Goal: Task Accomplishment & Management: Complete application form

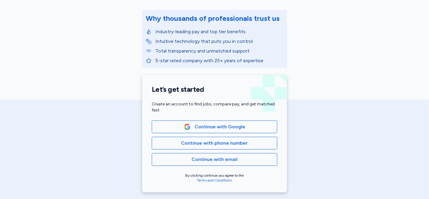
scroll to position [134, 0]
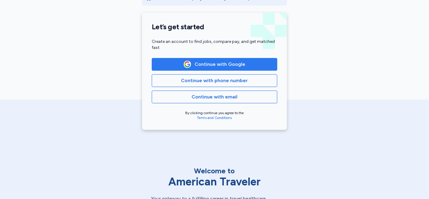
click at [219, 63] on span "Continue with Google" at bounding box center [220, 64] width 51 height 7
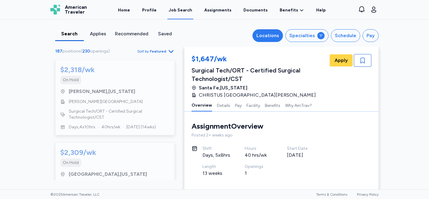
click at [275, 36] on div "Locations" at bounding box center [267, 35] width 23 height 7
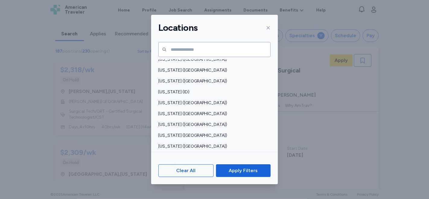
scroll to position [105, 0]
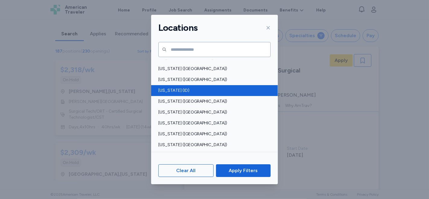
click at [206, 92] on span "[US_STATE] (ID)" at bounding box center [212, 90] width 109 height 6
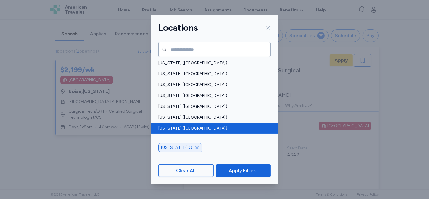
scroll to position [339, 0]
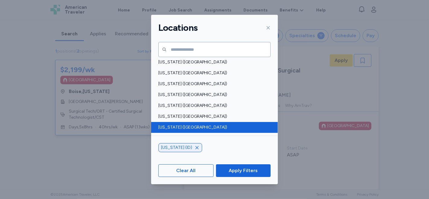
click at [251, 125] on span "[US_STATE] ([GEOGRAPHIC_DATA])" at bounding box center [212, 127] width 109 height 6
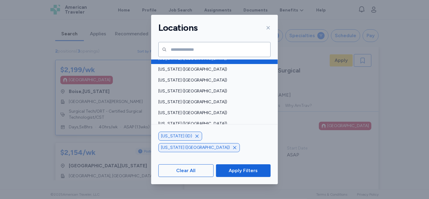
scroll to position [440, 0]
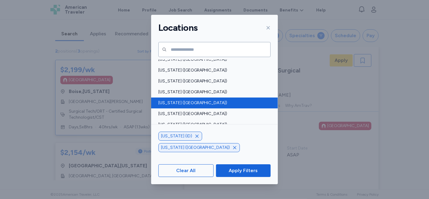
click at [239, 102] on span "[US_STATE] ([GEOGRAPHIC_DATA])" at bounding box center [212, 103] width 109 height 6
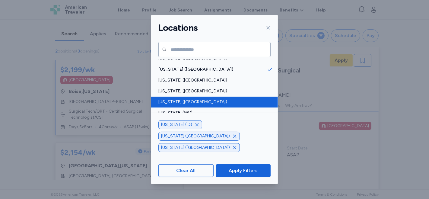
scroll to position [477, 0]
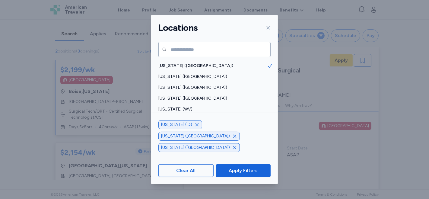
click at [211, 128] on span "[US_STATE] (WY)" at bounding box center [212, 131] width 109 height 6
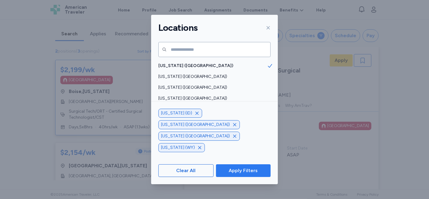
click at [236, 172] on span "Apply Filters" at bounding box center [243, 170] width 29 height 7
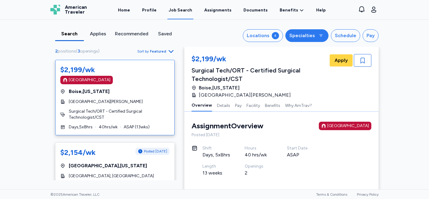
click at [321, 34] on icon at bounding box center [320, 35] width 3 height 2
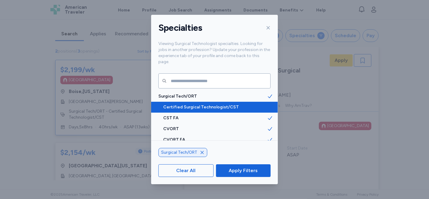
click at [216, 104] on span "Certified Surgical Technologist/CST" at bounding box center [215, 107] width 104 height 6
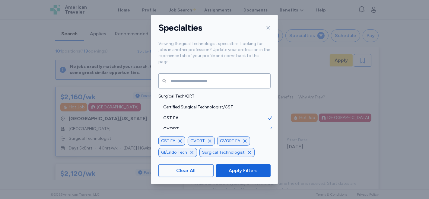
click at [245, 140] on icon "button" at bounding box center [244, 140] width 5 height 5
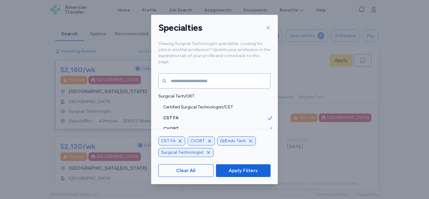
click at [249, 142] on icon "button" at bounding box center [250, 140] width 5 height 5
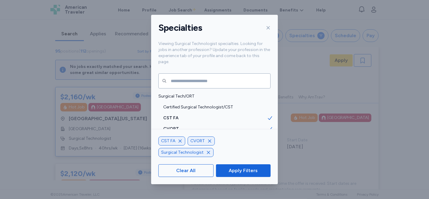
click at [210, 143] on icon "button" at bounding box center [209, 140] width 5 height 5
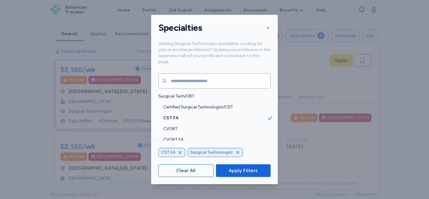
click at [180, 153] on icon "button" at bounding box center [180, 152] width 5 height 5
click at [247, 173] on span "Apply Filters" at bounding box center [243, 170] width 29 height 7
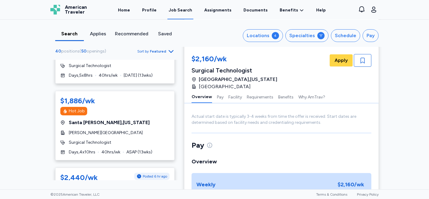
scroll to position [296, 0]
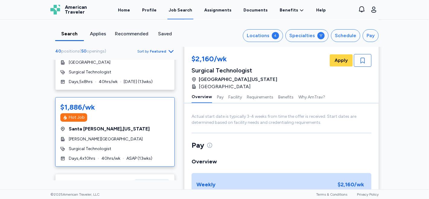
click at [142, 120] on div "Hot Job" at bounding box center [114, 117] width 109 height 8
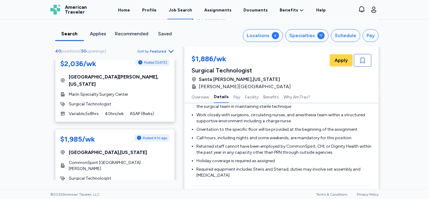
scroll to position [1324, 0]
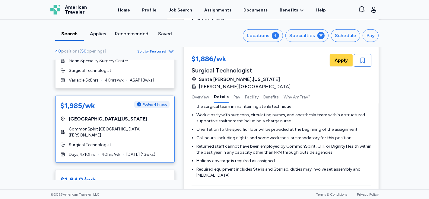
click at [154, 131] on div "$1,985/wk Posted 4 hr ago [GEOGRAPHIC_DATA] , [US_STATE] CommonSpirit [GEOGRAPH…" at bounding box center [114, 129] width 119 height 67
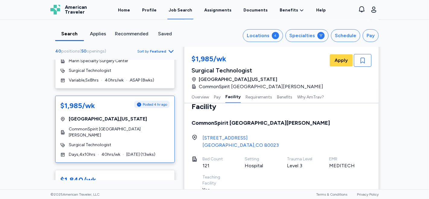
scroll to position [347, 0]
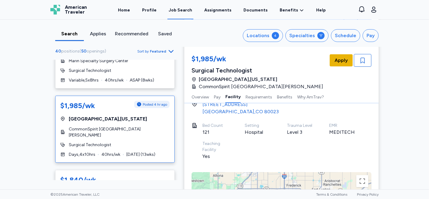
click at [339, 59] on span "Apply" at bounding box center [340, 60] width 13 height 7
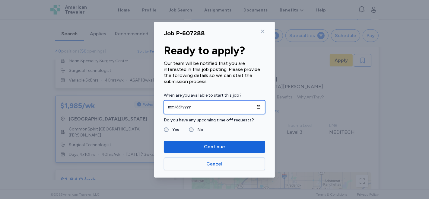
click at [171, 106] on input "date" at bounding box center [214, 107] width 101 height 14
click at [173, 105] on input "date" at bounding box center [214, 107] width 101 height 14
drag, startPoint x: 170, startPoint y: 106, endPoint x: 174, endPoint y: 105, distance: 4.7
click at [171, 106] on input "date" at bounding box center [214, 107] width 101 height 14
type input "**********"
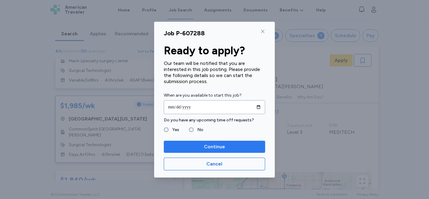
click at [201, 146] on span "Continue" at bounding box center [215, 146] width 92 height 7
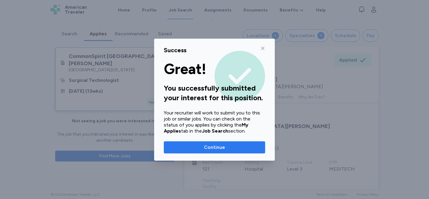
click at [218, 149] on span "Continue" at bounding box center [214, 147] width 21 height 7
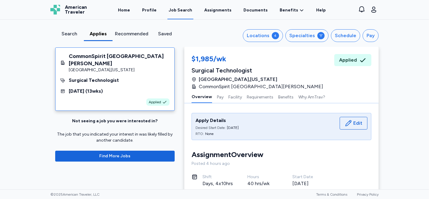
click at [144, 71] on div "[GEOGRAPHIC_DATA] , [US_STATE]" at bounding box center [119, 70] width 101 height 6
drag, startPoint x: 179, startPoint y: 58, endPoint x: 179, endPoint y: 63, distance: 4.8
click at [179, 63] on div "CommonSpirit [GEOGRAPHIC_DATA][PERSON_NAME] , [US_STATE] Surgical Technologist …" at bounding box center [115, 106] width 139 height 119
click at [70, 34] on div "Search" at bounding box center [70, 33] width 24 height 7
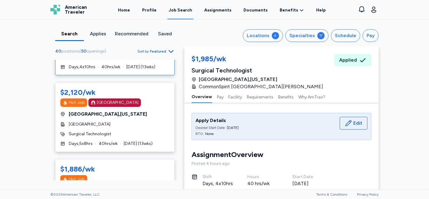
scroll to position [302, 0]
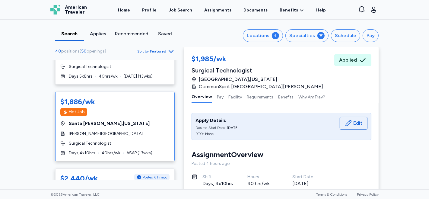
click at [134, 125] on div "[GEOGRAPHIC_DATA] , [US_STATE]" at bounding box center [114, 123] width 109 height 7
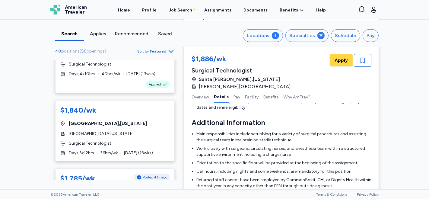
scroll to position [1467, 0]
